Goal: Find specific page/section: Find specific page/section

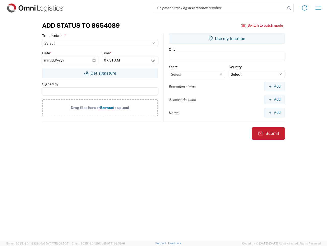
click at [220, 8] on input "search" at bounding box center [219, 8] width 133 height 10
click at [290, 8] on icon at bounding box center [289, 8] width 7 height 7
click at [305, 8] on icon at bounding box center [305, 8] width 8 height 8
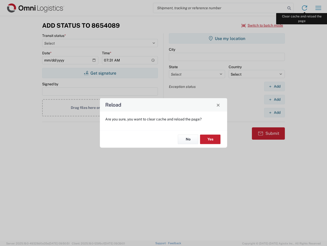
click at [319, 8] on div "Reload Are you sure, you want to clear cache and reload the page? No Yes" at bounding box center [163, 123] width 327 height 246
click at [263, 25] on div "Reload Are you sure, you want to clear cache and reload the page? No Yes" at bounding box center [163, 123] width 327 height 246
click at [100, 73] on div "Reload Are you sure, you want to clear cache and reload the page? No Yes" at bounding box center [163, 123] width 327 height 246
click at [227, 38] on div "Reload Are you sure, you want to clear cache and reload the page? No Yes" at bounding box center [163, 123] width 327 height 246
click at [275, 86] on div "Reload Are you sure, you want to clear cache and reload the page? No Yes" at bounding box center [163, 123] width 327 height 246
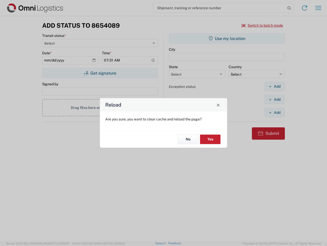
click at [275, 99] on div "Reload Are you sure, you want to clear cache and reload the page? No Yes" at bounding box center [163, 123] width 327 height 246
click at [275, 112] on div "Reload Are you sure, you want to clear cache and reload the page? No Yes" at bounding box center [163, 123] width 327 height 246
